Goal: Entertainment & Leisure: Browse casually

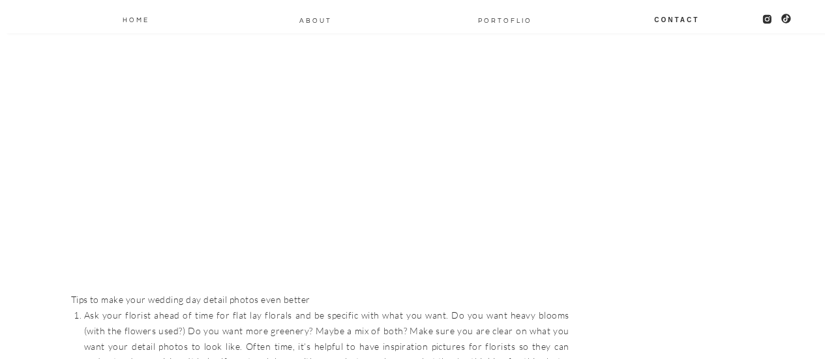
scroll to position [3331, 0]
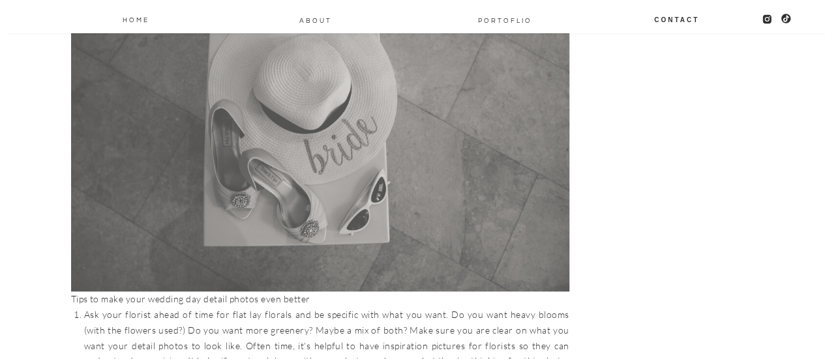
click at [450, 118] on img at bounding box center [320, 126] width 498 height 333
click at [352, 99] on img at bounding box center [320, 126] width 498 height 333
click at [428, 207] on img at bounding box center [320, 126] width 498 height 333
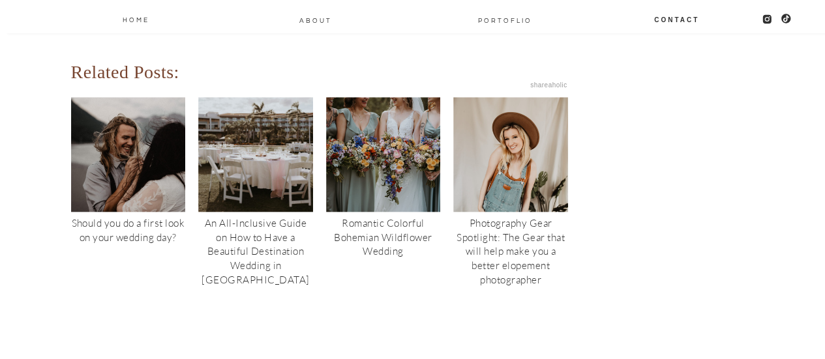
scroll to position [5532, 0]
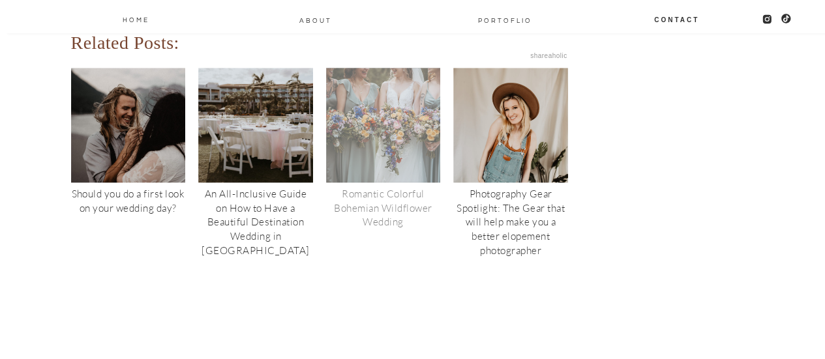
click at [393, 84] on div "Romantic Colorful Bohemian Wildflower Wedding" at bounding box center [383, 125] width 115 height 115
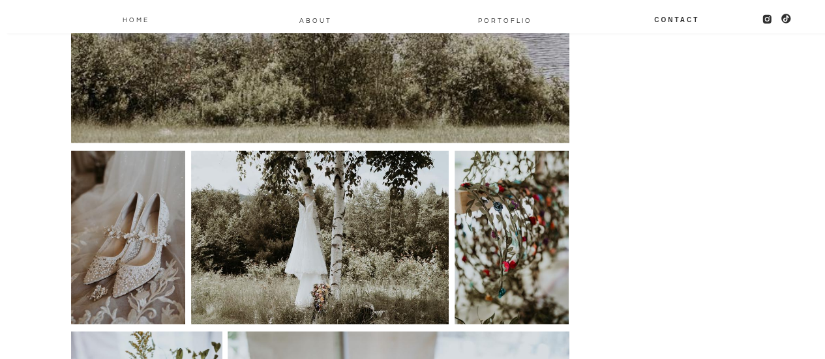
scroll to position [1373, 0]
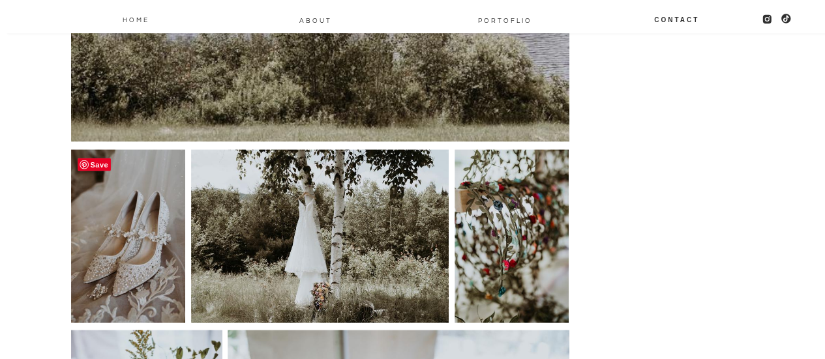
click at [164, 205] on img at bounding box center [128, 236] width 115 height 176
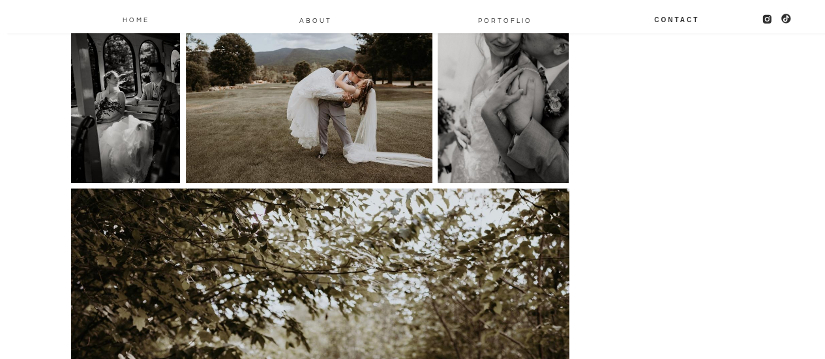
scroll to position [2945, 0]
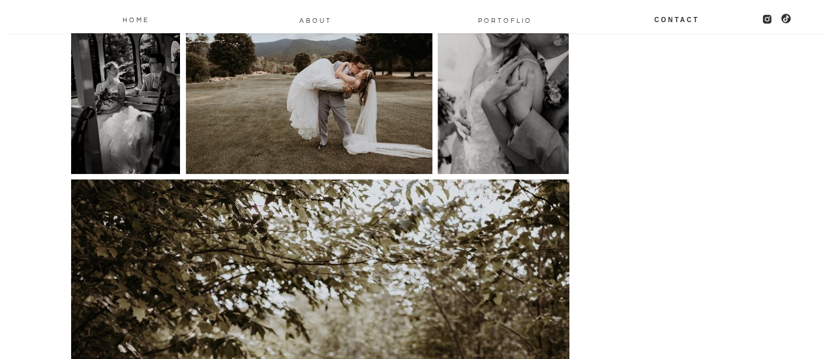
click at [346, 82] on img at bounding box center [309, 90] width 247 height 168
click at [515, 110] on img at bounding box center [503, 90] width 131 height 168
